Goal: Find specific page/section: Find specific page/section

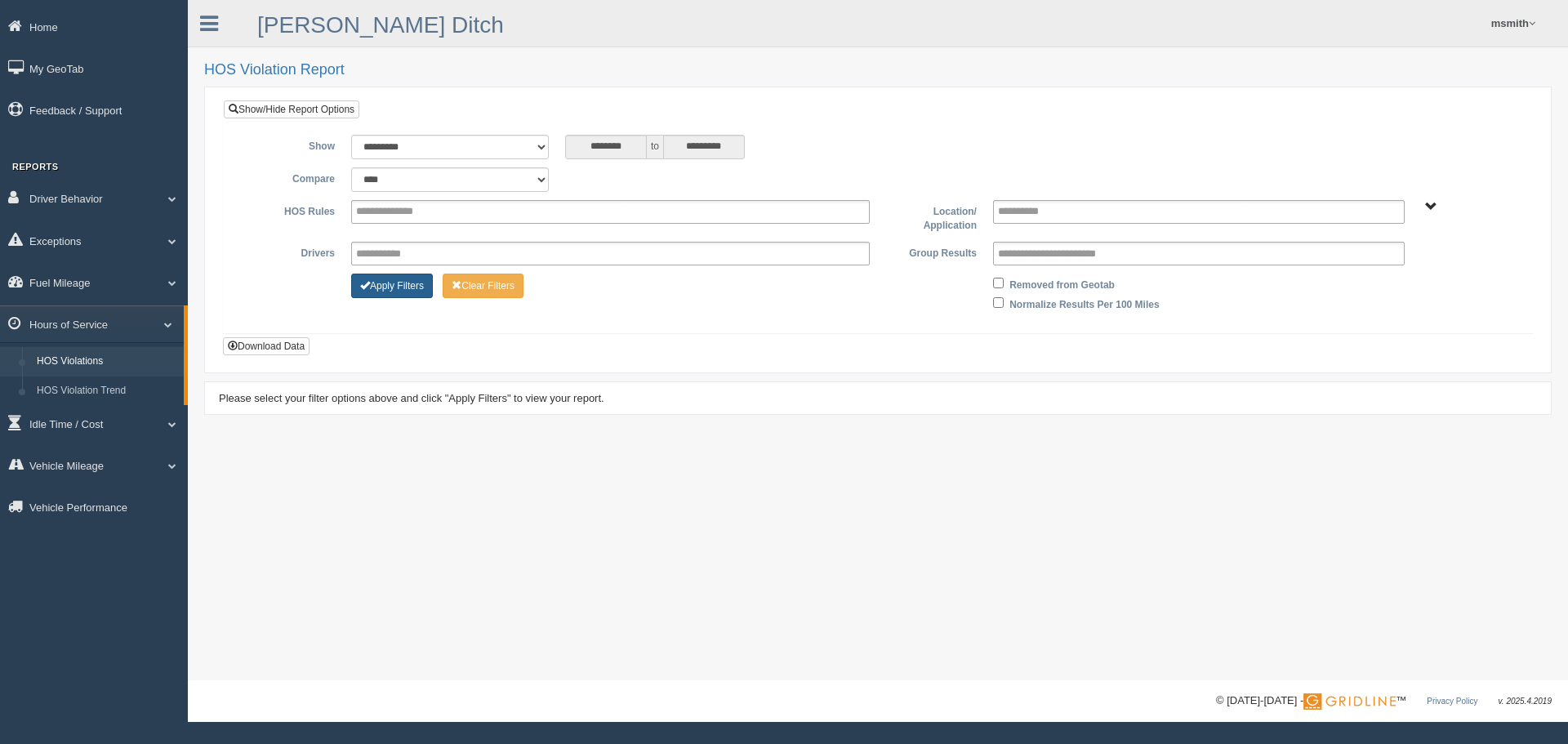
click at [404, 283] on button "Apply Filters" at bounding box center [392, 285] width 82 height 24
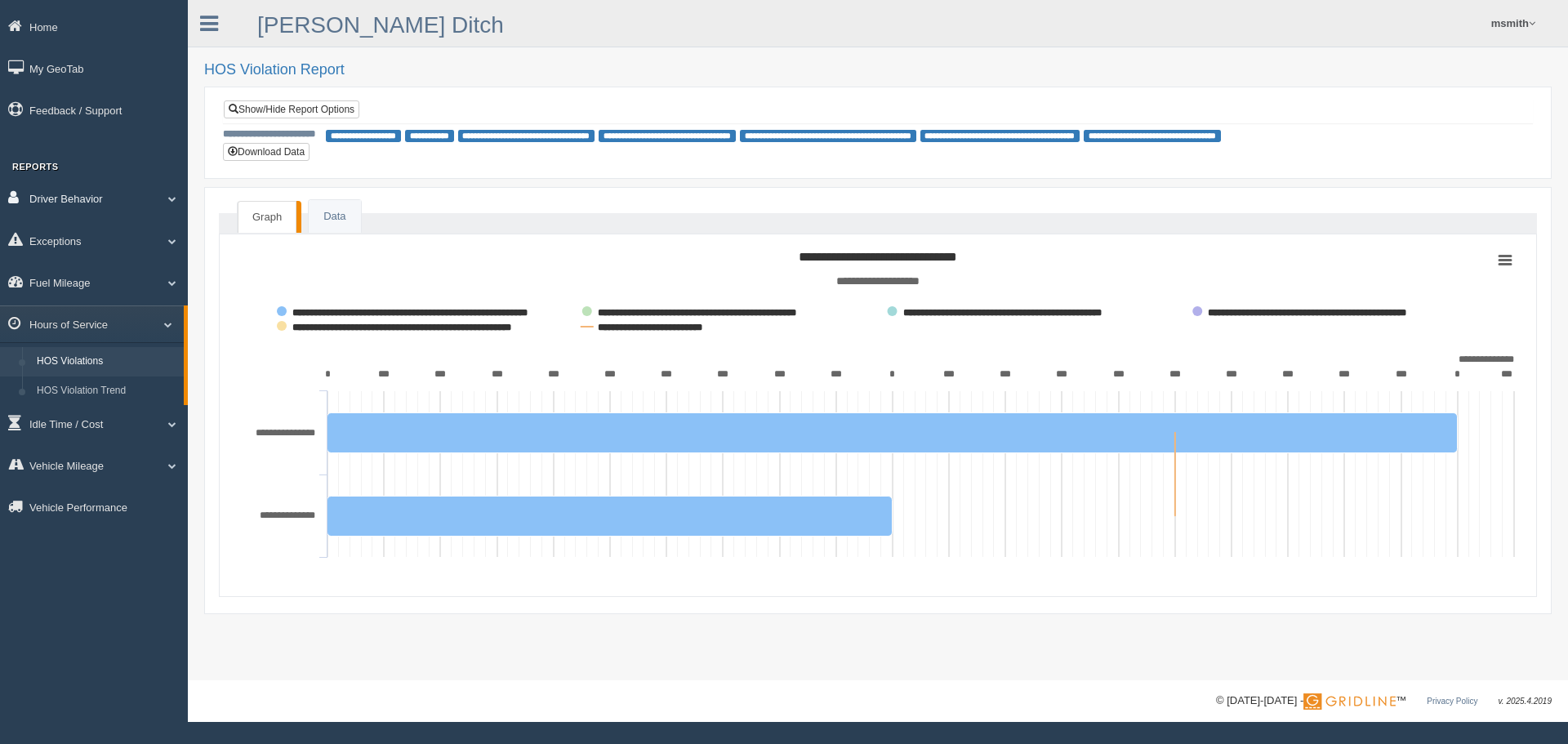
click at [101, 205] on link "Driver Behavior" at bounding box center [94, 198] width 188 height 37
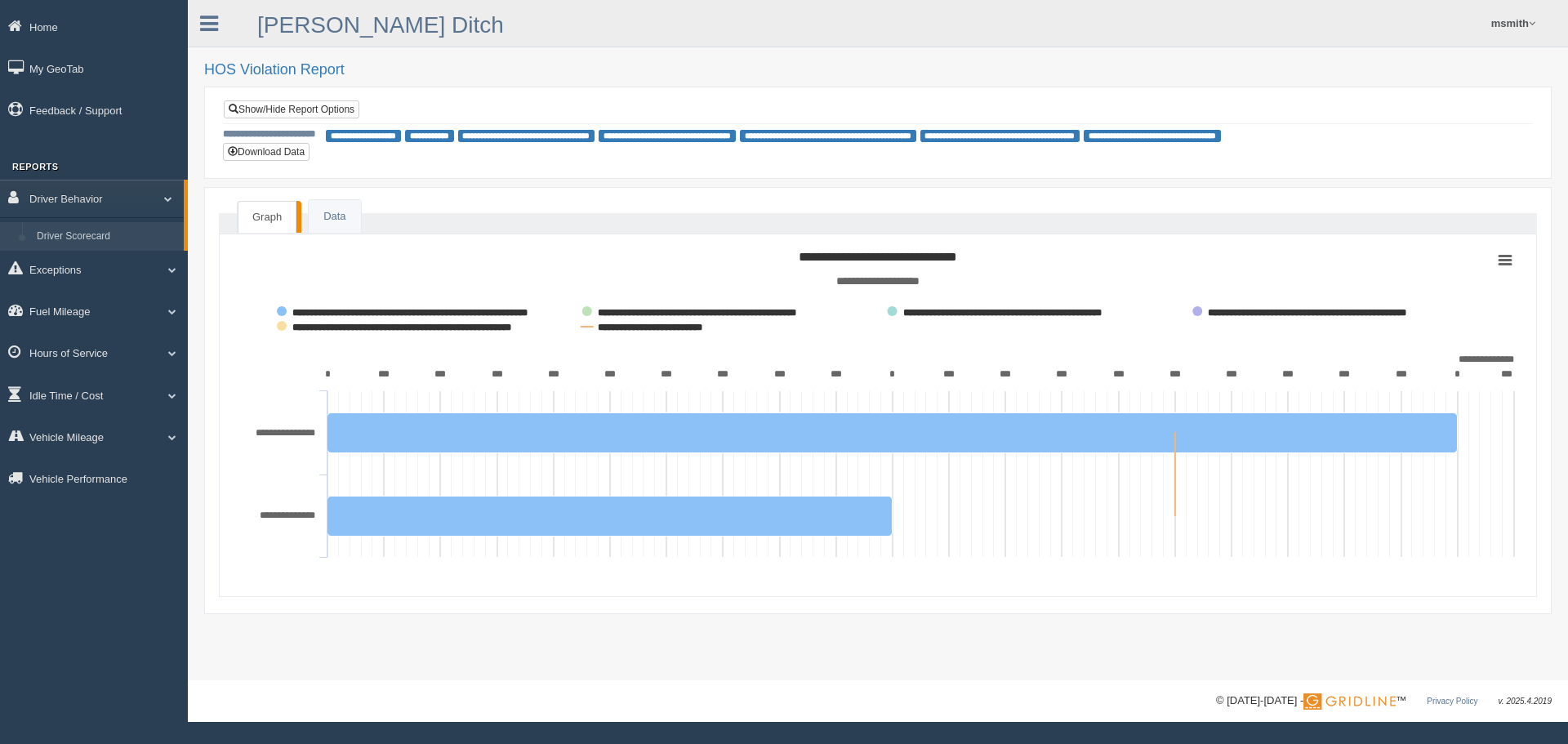
click at [98, 240] on link "Driver Scorecard" at bounding box center [107, 237] width 154 height 30
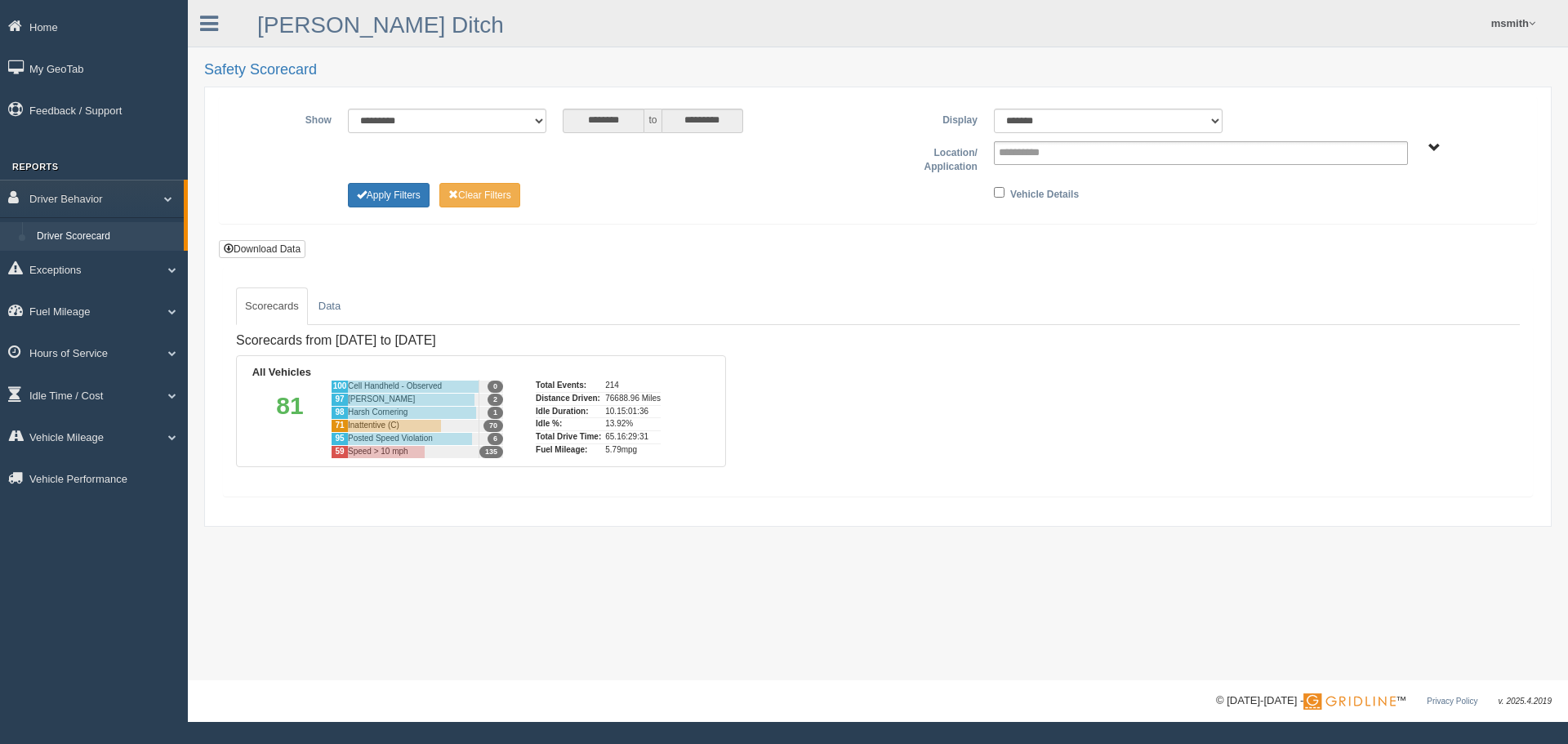
click at [649, 262] on form "**********" at bounding box center [878, 178] width 1318 height 166
click at [149, 354] on link "Hours of Service" at bounding box center [94, 352] width 188 height 37
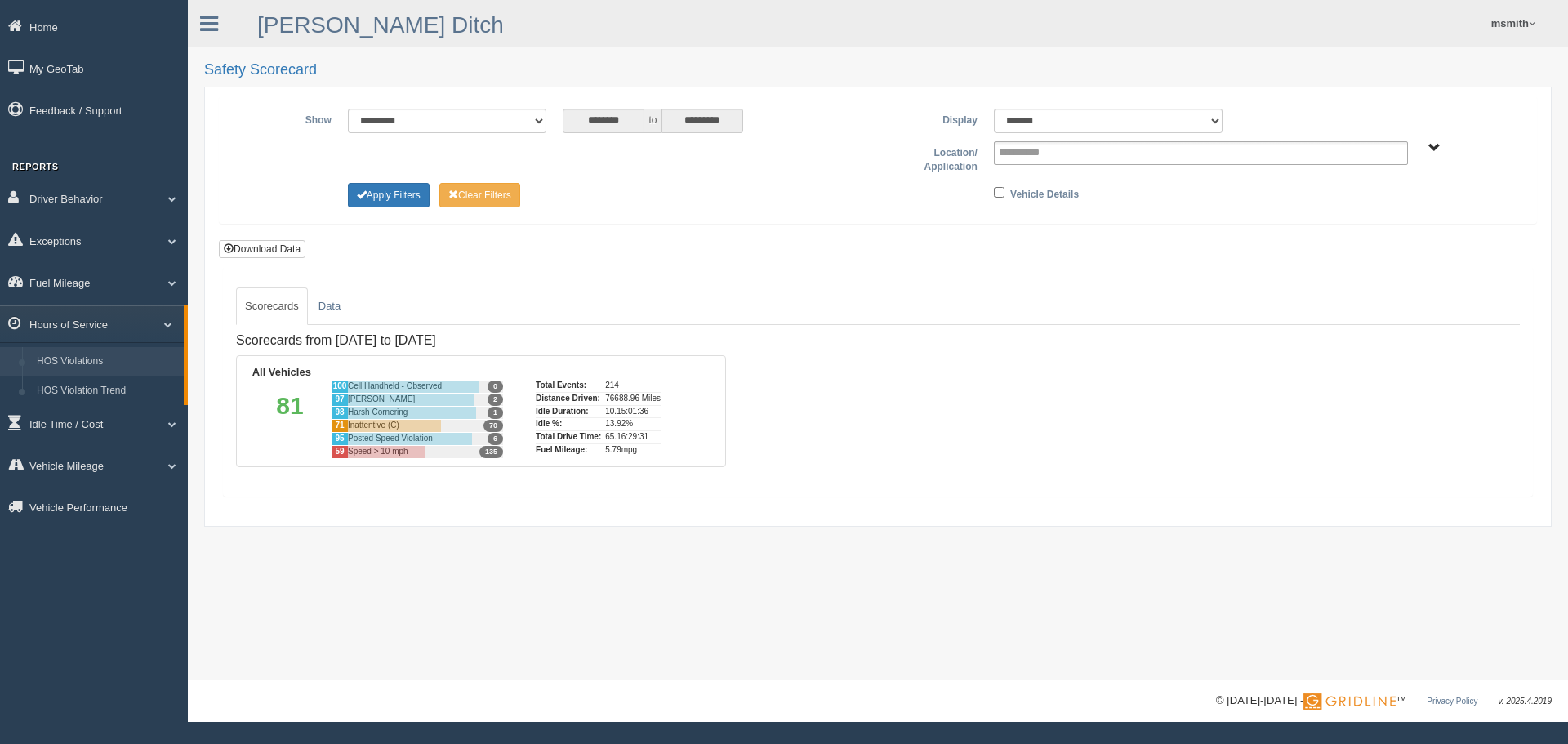
click at [69, 358] on link "HOS Violations" at bounding box center [107, 362] width 154 height 30
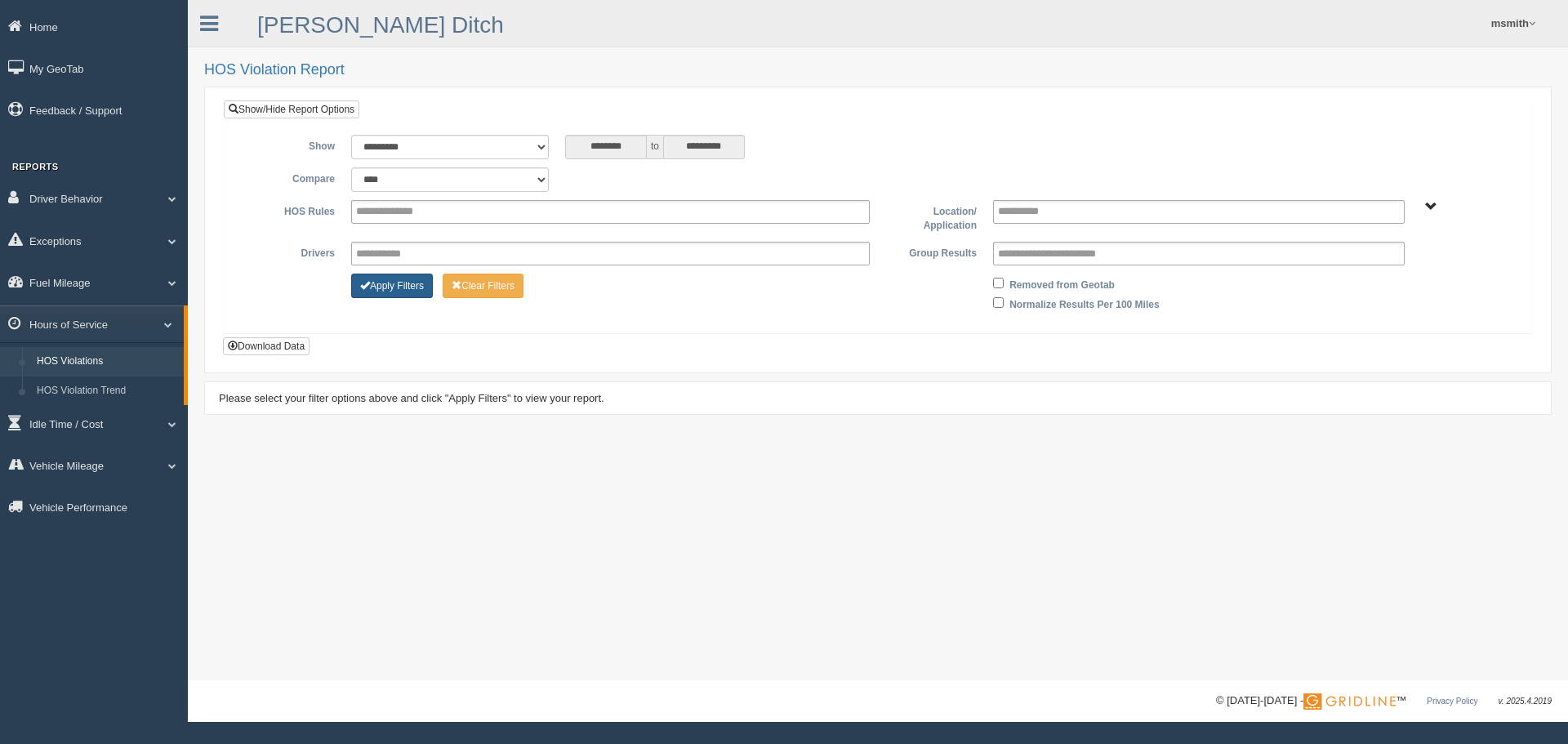
click at [410, 275] on button "Apply Filters" at bounding box center [392, 285] width 82 height 24
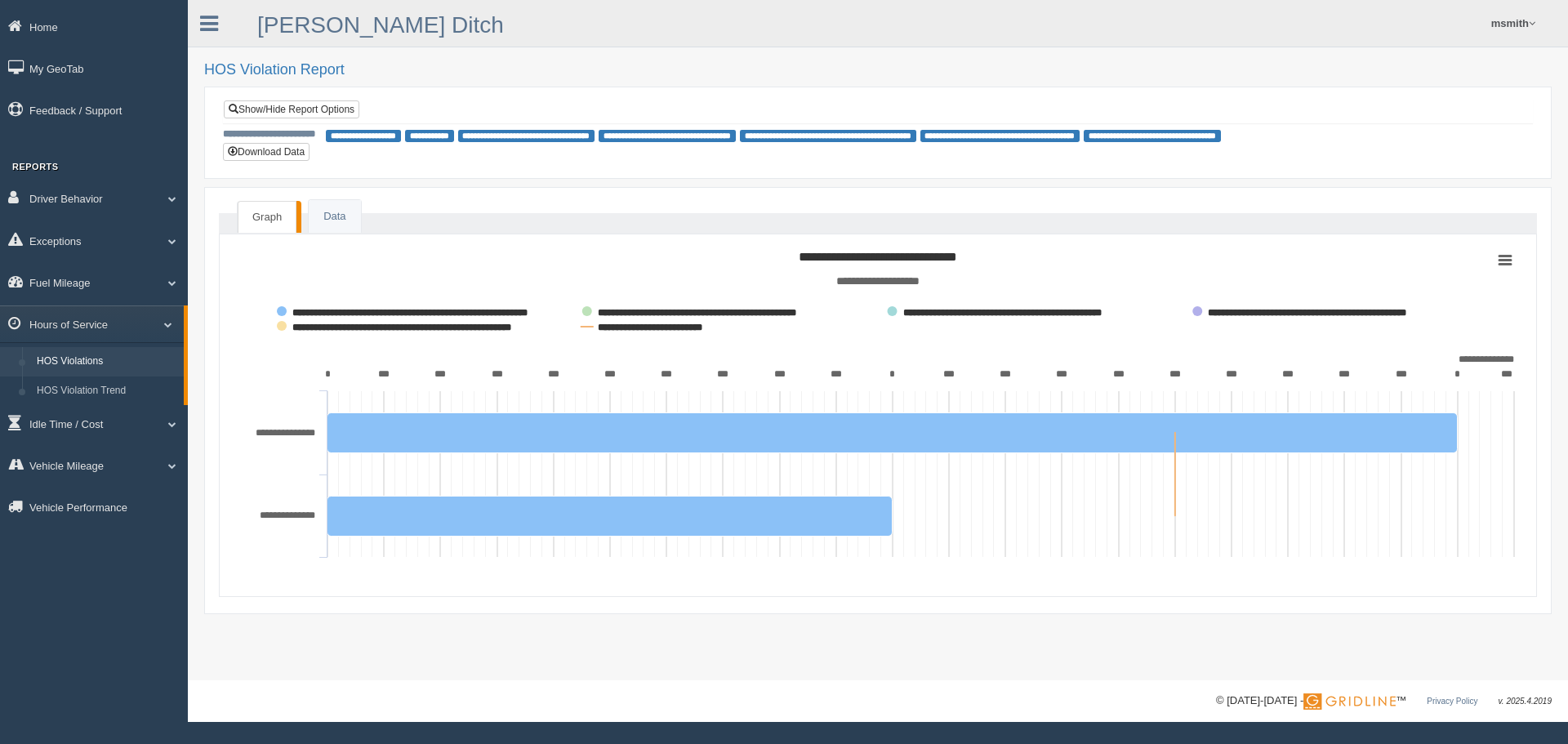
drag, startPoint x: 0, startPoint y: 0, endPoint x: 410, endPoint y: 275, distance: 493.7
click at [410, 275] on rect at bounding box center [877, 406] width 1288 height 327
